Goal: Check status: Check status

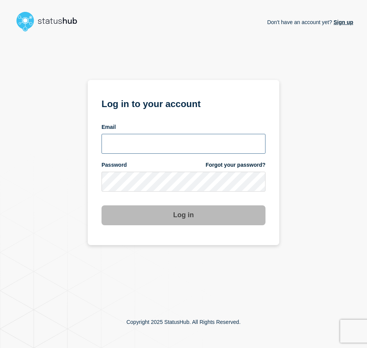
drag, startPoint x: 129, startPoint y: 136, endPoint x: 137, endPoint y: 133, distance: 8.6
click at [129, 136] on input "email input" at bounding box center [183, 144] width 164 height 20
type input "caleb.stahr@conexon.us"
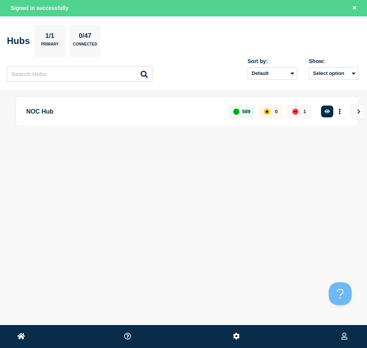
click at [333, 111] on div "Create incident See overview" at bounding box center [334, 112] width 28 height 14
click at [328, 110] on icon "button" at bounding box center [327, 111] width 6 height 4
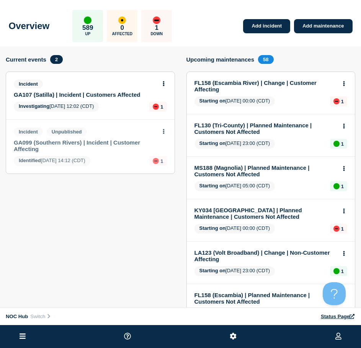
click at [96, 95] on link "GA107 (Satilla) | Incident | Customers Affected" at bounding box center [85, 95] width 143 height 7
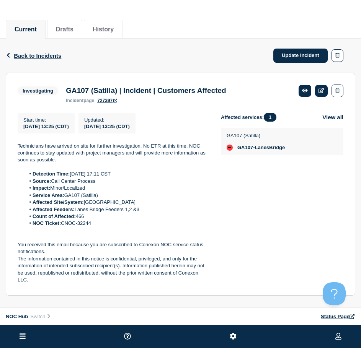
scroll to position [38, 0]
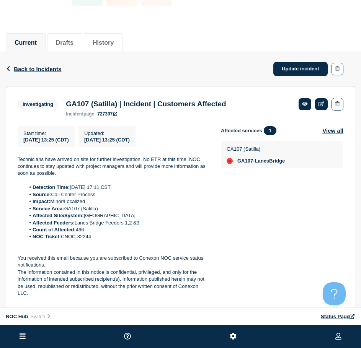
drag, startPoint x: 224, startPoint y: 99, endPoint x: 217, endPoint y: 93, distance: 10.0
